Goal: Task Accomplishment & Management: Use online tool/utility

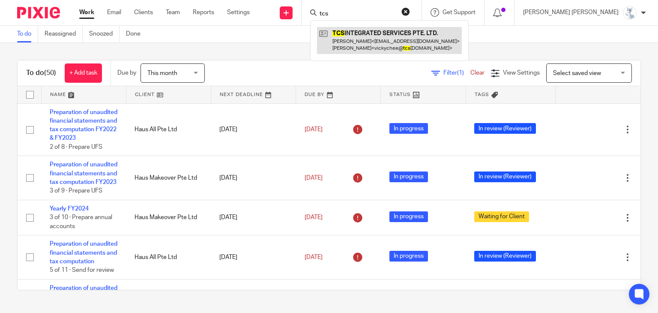
type input "tcs"
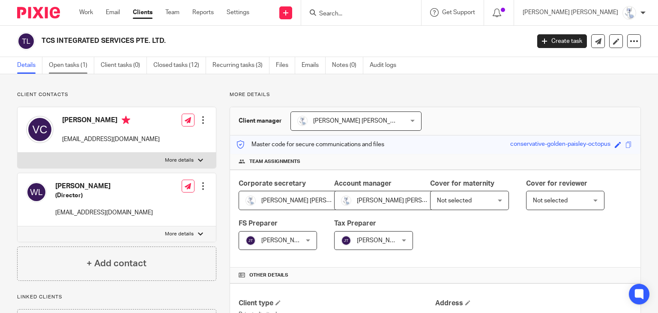
click at [78, 67] on link "Open tasks (1)" at bounding box center [71, 65] width 45 height 17
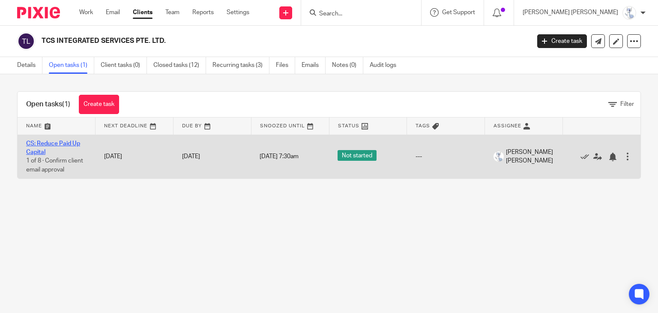
click at [45, 142] on link "CS: Reduce Paid Up Capital" at bounding box center [53, 148] width 54 height 15
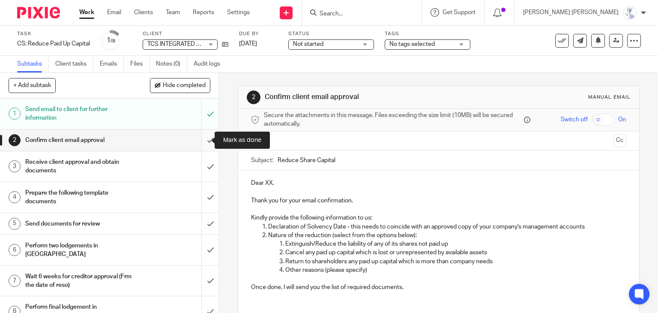
click at [200, 144] on input "submit" at bounding box center [109, 139] width 219 height 21
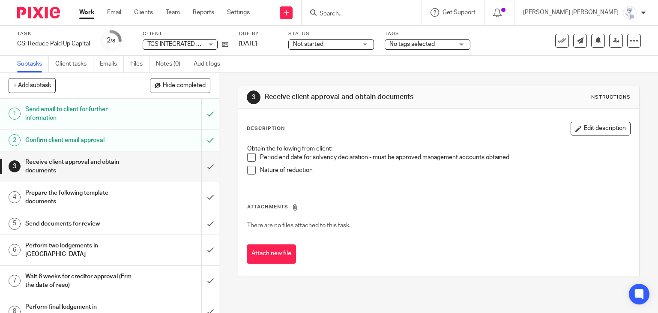
click at [130, 194] on h1 "Prepare the following template documents" at bounding box center [81, 197] width 112 height 22
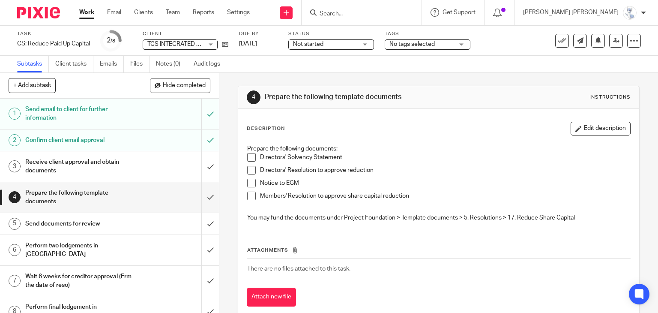
click at [123, 171] on h1 "Receive client approval and obtain documents" at bounding box center [81, 167] width 112 height 22
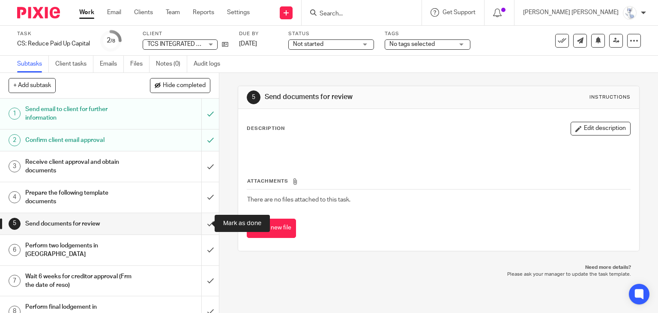
click at [201, 223] on input "submit" at bounding box center [109, 223] width 219 height 21
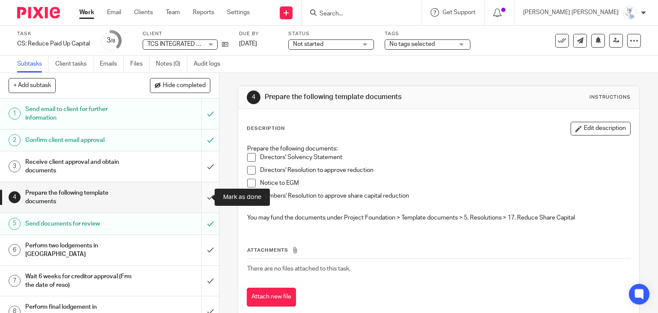
click at [207, 198] on input "submit" at bounding box center [109, 197] width 219 height 30
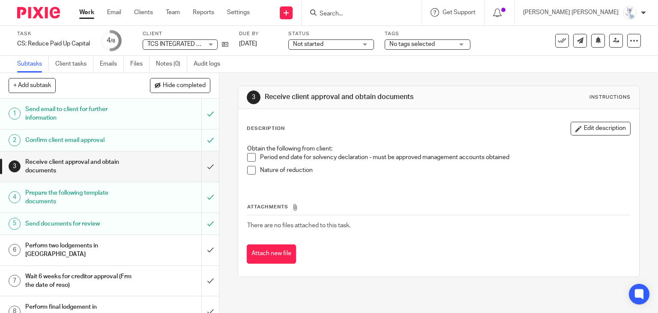
click at [104, 245] on h1 "Perform two lodgements in [GEOGRAPHIC_DATA]" at bounding box center [81, 250] width 112 height 22
